Goal: Information Seeking & Learning: Learn about a topic

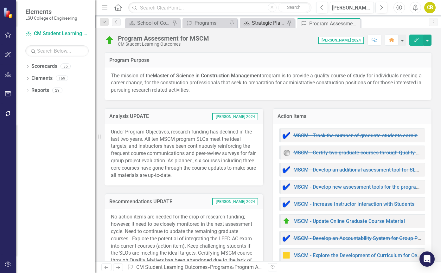
click at [261, 23] on div "Strategic Plan [DATE]-[DATE]" at bounding box center [268, 23] width 33 height 8
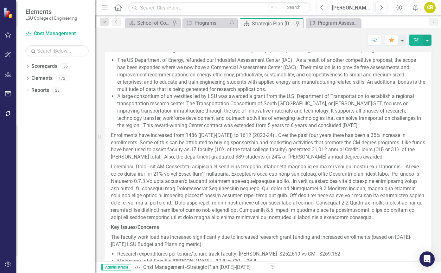
scroll to position [127, 0]
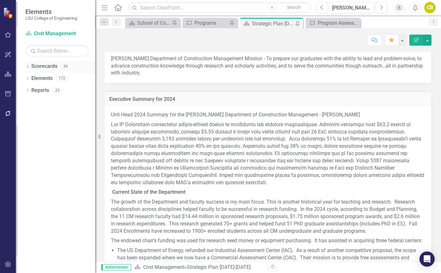
click at [28, 66] on icon "Dropdown" at bounding box center [27, 66] width 4 height 3
click at [29, 126] on icon "Dropdown" at bounding box center [27, 126] width 4 height 3
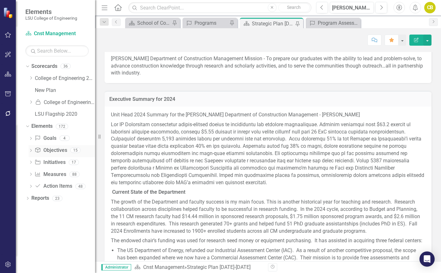
click at [52, 151] on link "Objective Objectives" at bounding box center [51, 150] width 32 height 7
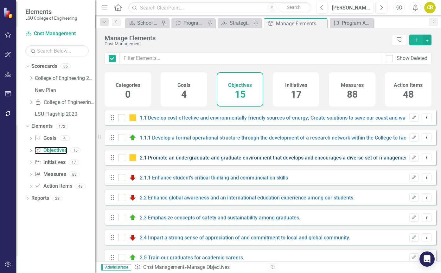
checkbox input "false"
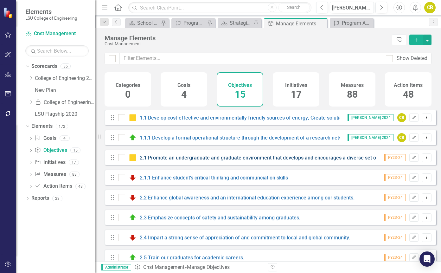
click at [207, 160] on link "2.1 Promote an undergraduate and graduate environment that develops and encoura…" at bounding box center [299, 157] width 319 height 6
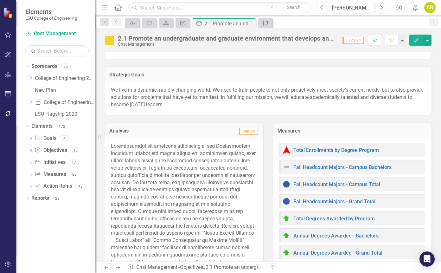
scroll to position [63, 0]
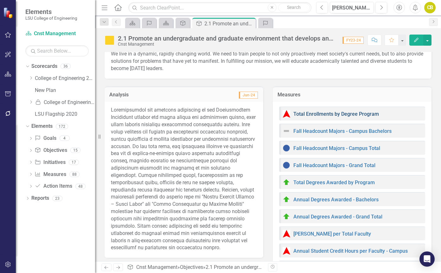
click at [329, 115] on link "Total Enrollments by Degree Program" at bounding box center [335, 114] width 85 height 6
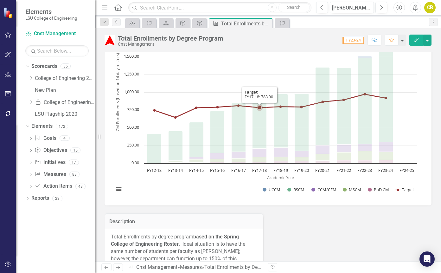
scroll to position [32, 0]
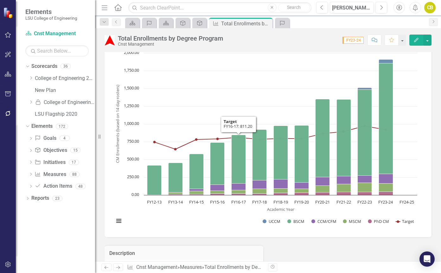
click at [243, 226] on rect "Interactive chart" at bounding box center [265, 136] width 309 height 190
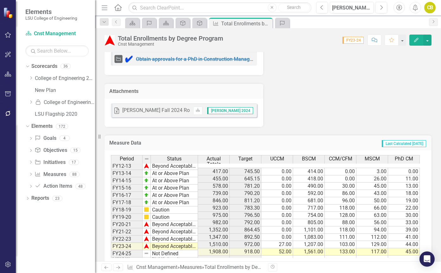
scroll to position [434, 0]
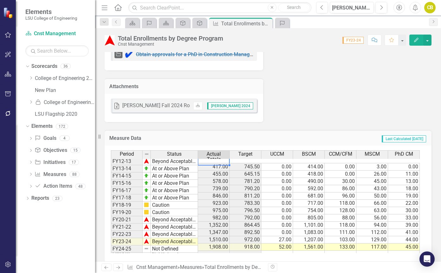
click at [221, 163] on td "417.00" at bounding box center [214, 167] width 32 height 8
click at [102, 140] on div "Measure Data Last Calculated [DATE] Period Status Actual Totals Target UCCM BSC…" at bounding box center [268, 192] width 336 height 140
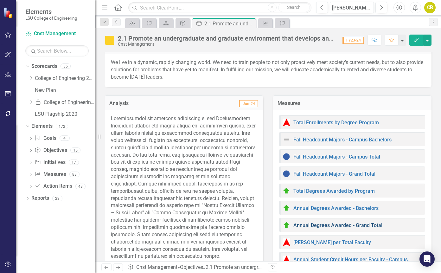
scroll to position [63, 0]
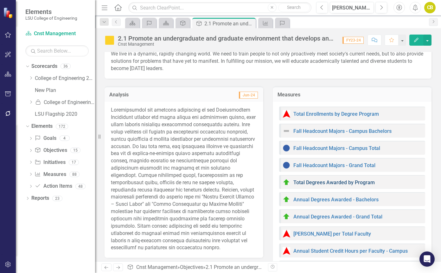
click at [320, 183] on link "Total Degrees Awarded by Program" at bounding box center [333, 182] width 81 height 6
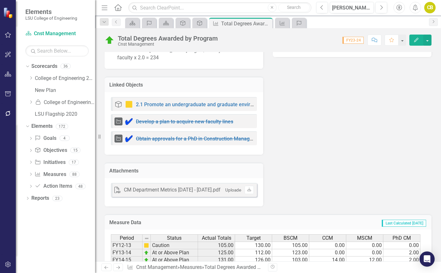
scroll to position [357, 0]
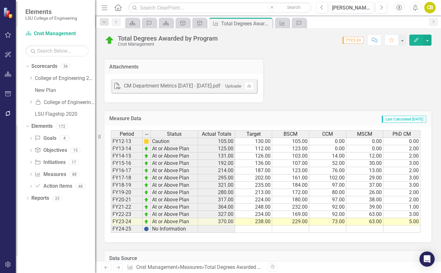
click at [181, 208] on div "Period Status Actual Totals Target BSCM CCM MSCM PhD CM FY12-13 Caution 105.00 …" at bounding box center [267, 183] width 327 height 116
click at [224, 225] on td at bounding box center [216, 228] width 37 height 7
